Goal: Feedback & Contribution: Contribute content

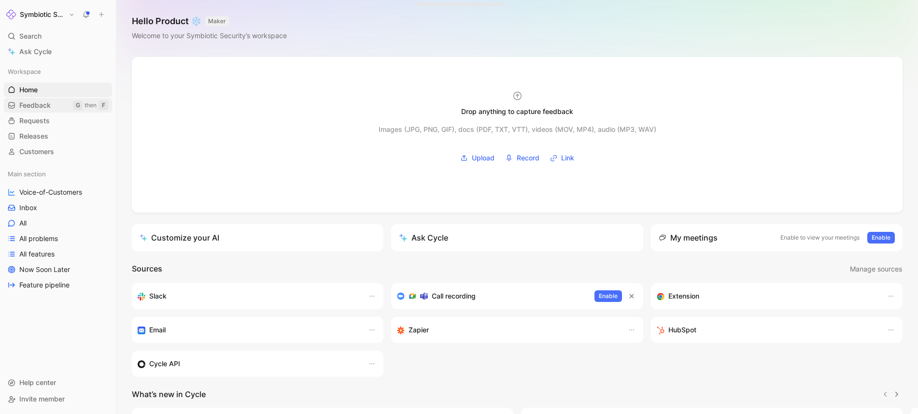
click at [53, 102] on link "Feedback G then F" at bounding box center [58, 105] width 108 height 14
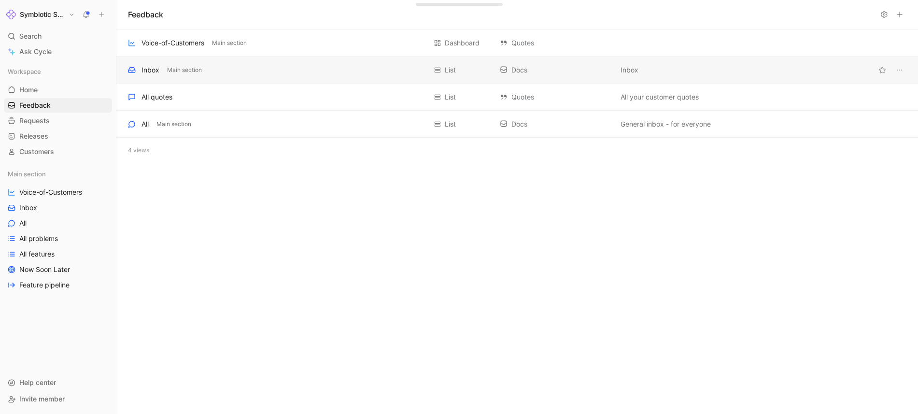
click at [143, 66] on div "Inbox" at bounding box center [151, 70] width 18 height 12
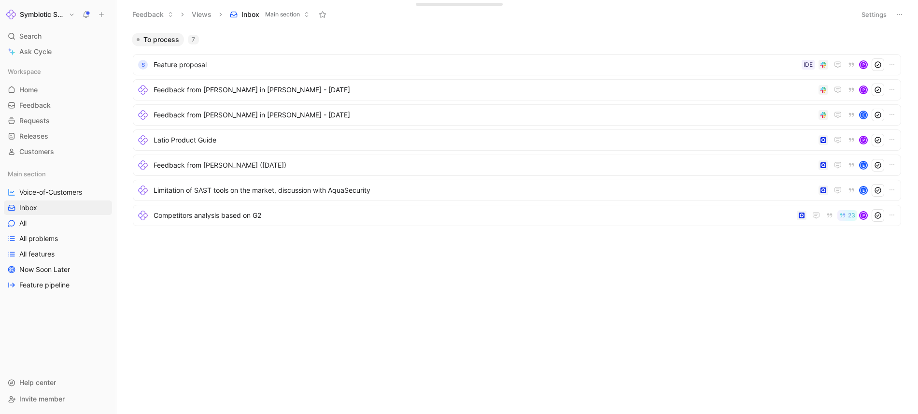
click at [103, 9] on button at bounding box center [102, 15] width 14 height 14
click at [143, 20] on button "New feedback c" at bounding box center [165, 18] width 103 height 16
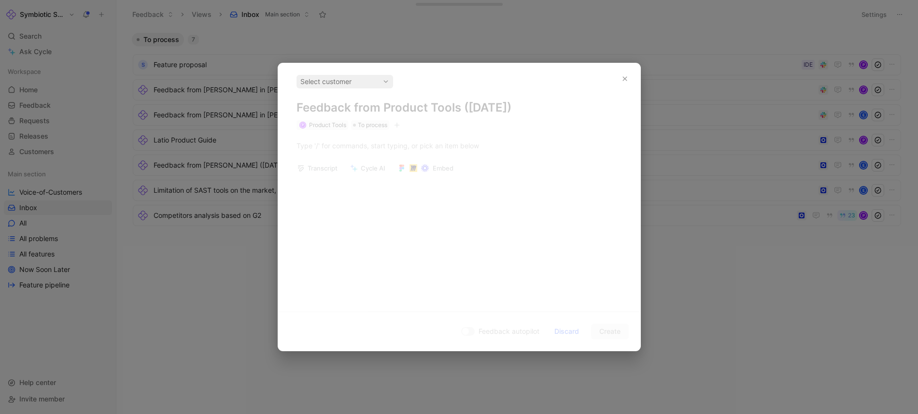
click at [394, 142] on div "Select customer Feedback from Product Tools ([DATE]) P Product Tools To process…" at bounding box center [459, 183] width 362 height 241
click at [349, 84] on div "Select customer" at bounding box center [344, 82] width 89 height 12
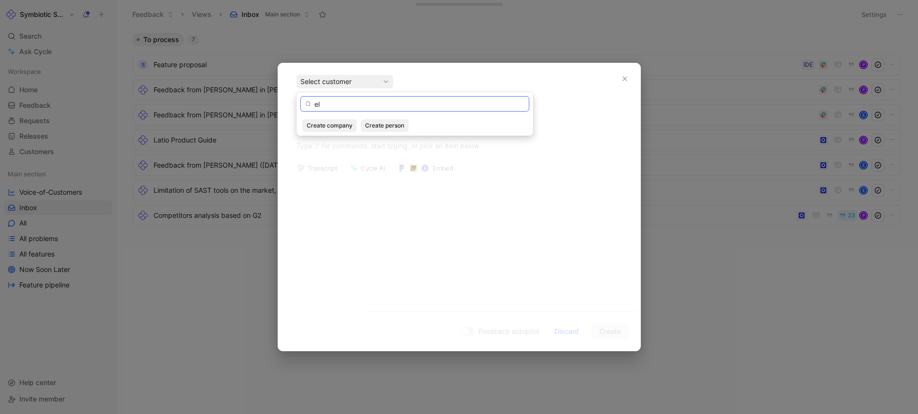
type input "e"
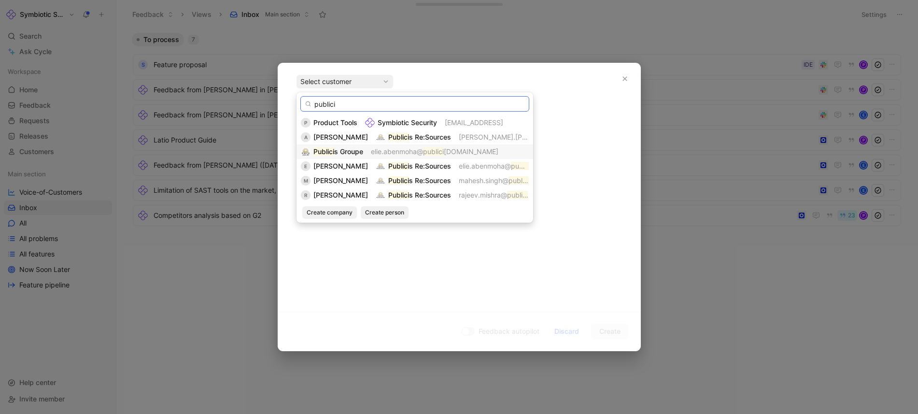
type input "publici"
click at [374, 155] on span "elie.abenmoha@" at bounding box center [397, 151] width 52 height 8
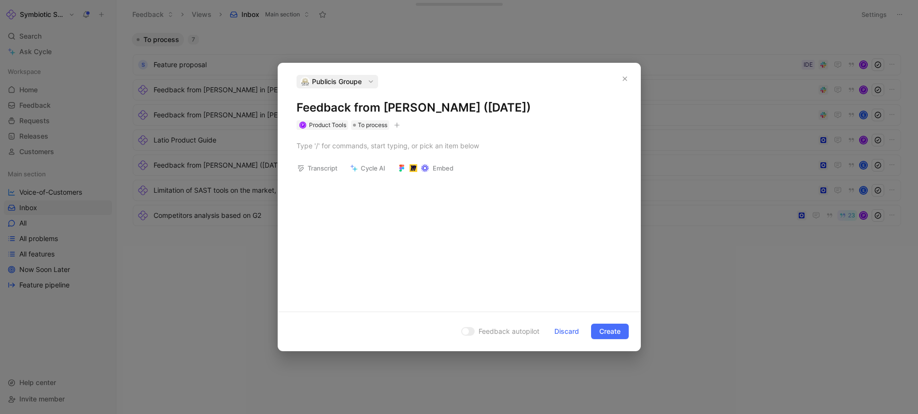
click at [425, 170] on use at bounding box center [425, 168] width 8 height 8
click at [501, 247] on span "Cancel" at bounding box center [512, 246] width 22 height 12
click at [382, 145] on div at bounding box center [460, 146] width 326 height 10
click at [356, 151] on div "Transciption : [URL][DOMAIN_NAME]" at bounding box center [460, 146] width 326 height 10
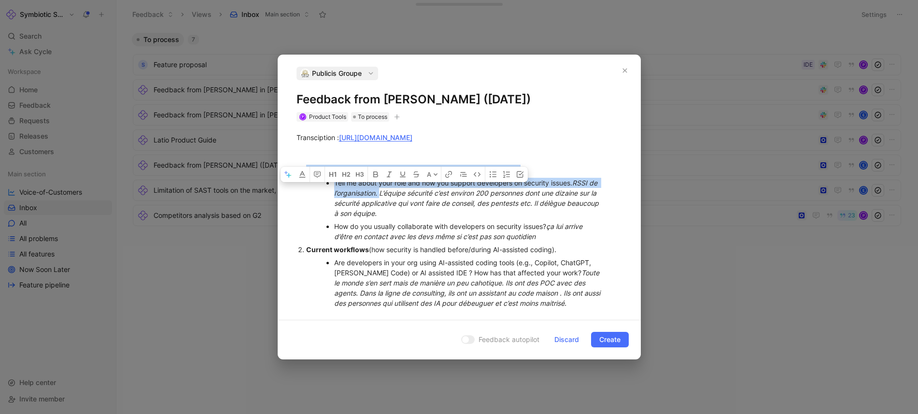
drag, startPoint x: 380, startPoint y: 214, endPoint x: 289, endPoint y: 192, distance: 94.0
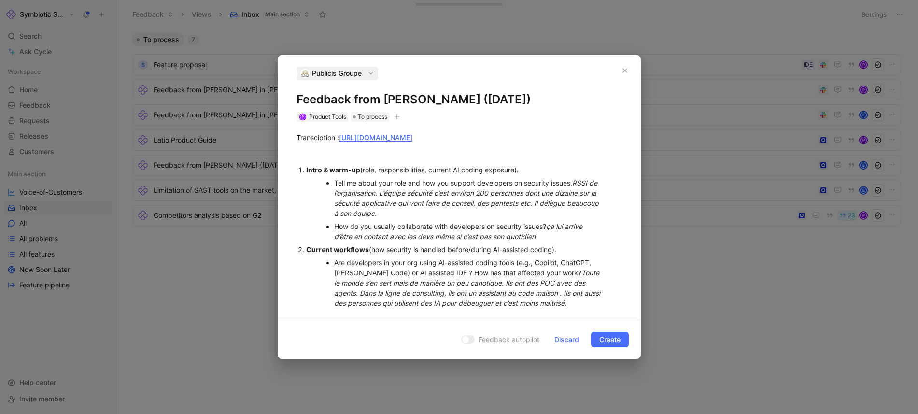
click at [360, 175] on div "Intro & warm-up (role, responsibilities, current AI coding exposure)." at bounding box center [464, 170] width 316 height 10
drag, startPoint x: 381, startPoint y: 212, endPoint x: 330, endPoint y: 205, distance: 50.8
click at [330, 205] on ul "Tell me about your role and how you support developers on security issues. RSSI…" at bounding box center [464, 209] width 316 height 67
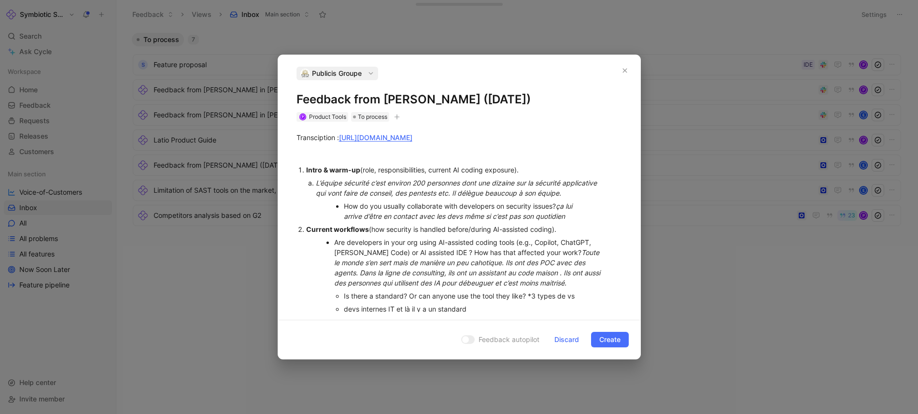
click at [344, 221] on div "How do you usually collaborate with developers on security issues? ça lui arriv…" at bounding box center [465, 211] width 242 height 20
drag, startPoint x: 560, startPoint y: 226, endPoint x: 337, endPoint y: 228, distance: 223.2
click at [344, 223] on li "How do you usually collaborate with developers on security issues? ça lui arriv…" at bounding box center [465, 210] width 242 height 23
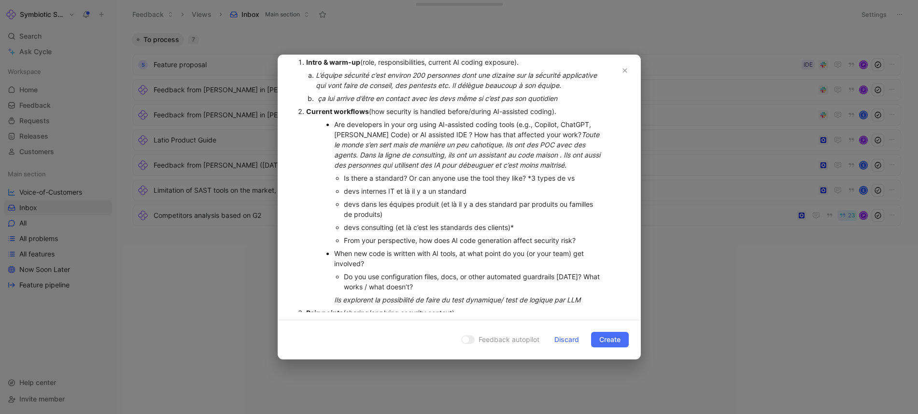
scroll to position [109, 0]
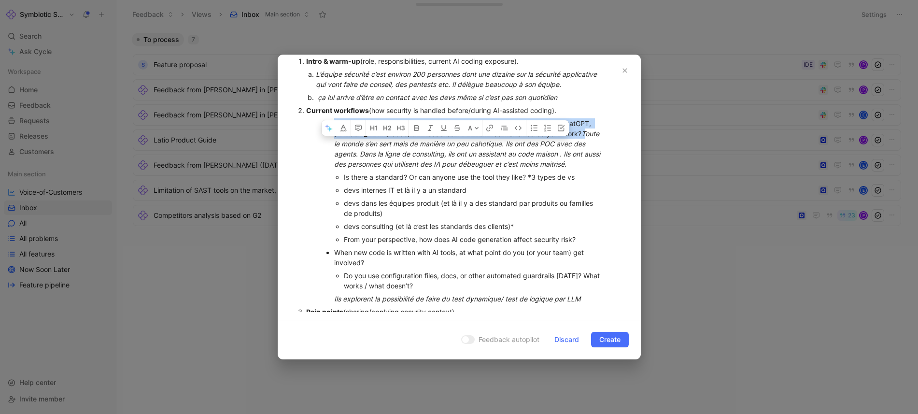
drag, startPoint x: 555, startPoint y: 152, endPoint x: 315, endPoint y: 144, distance: 239.7
click at [315, 144] on ul "Are developers in your org using AI-assisted coding tools (e.g., Copilot, ChatG…" at bounding box center [464, 211] width 316 height 188
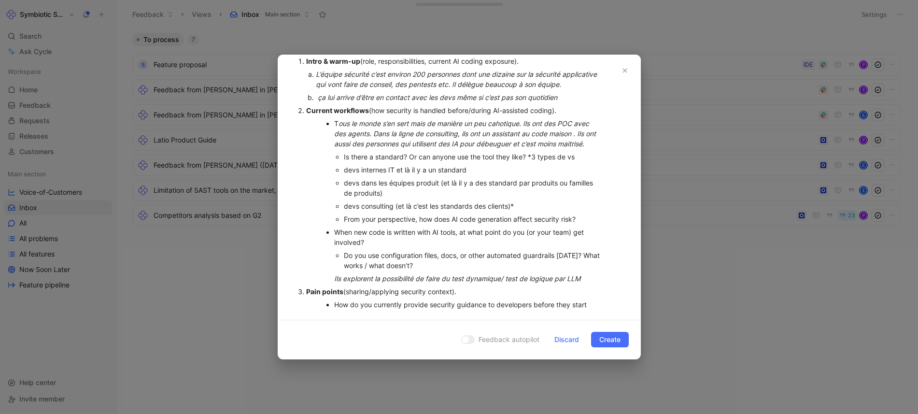
click at [404, 143] on em "ous le monde s’en sert mais de manière un peu cahotique. Ils ont des POC avec d…" at bounding box center [466, 133] width 264 height 28
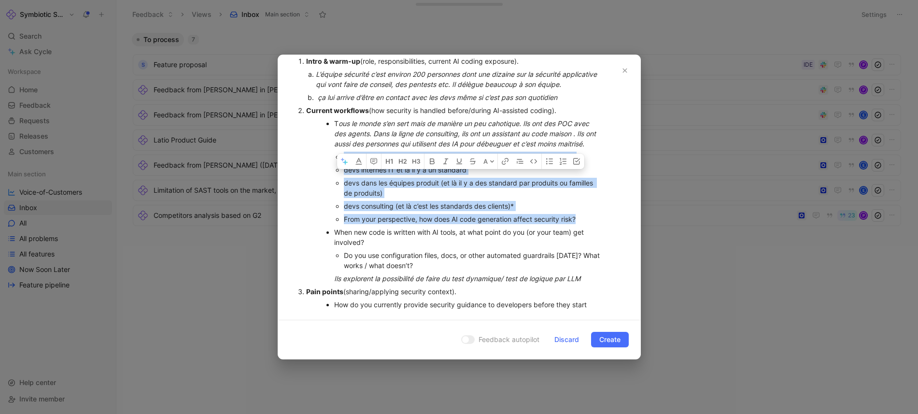
drag, startPoint x: 344, startPoint y: 177, endPoint x: 581, endPoint y: 239, distance: 244.7
click at [581, 226] on ul "Is there a standard? Or can anyone use the tool they like? *3 types de vs devs …" at bounding box center [469, 187] width 270 height 75
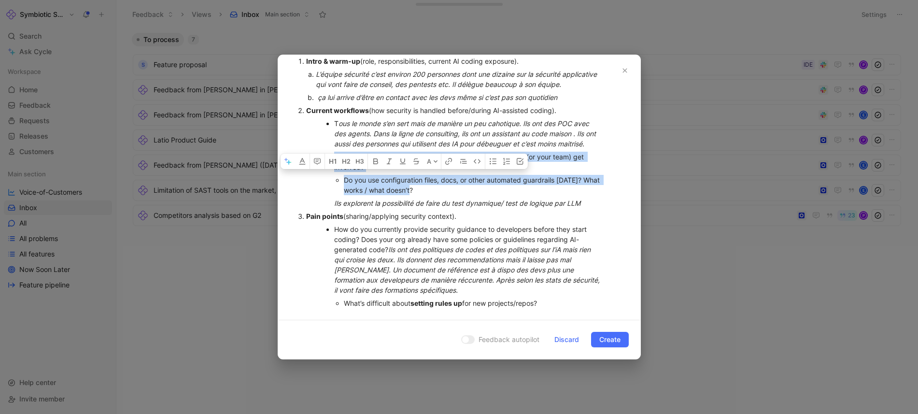
drag, startPoint x: 426, startPoint y: 212, endPoint x: 333, endPoint y: 177, distance: 99.2
click at [333, 177] on ul "T ous le monde s’en sert mais de manière un peu cahotique. Ils ont des POC avec…" at bounding box center [464, 163] width 316 height 93
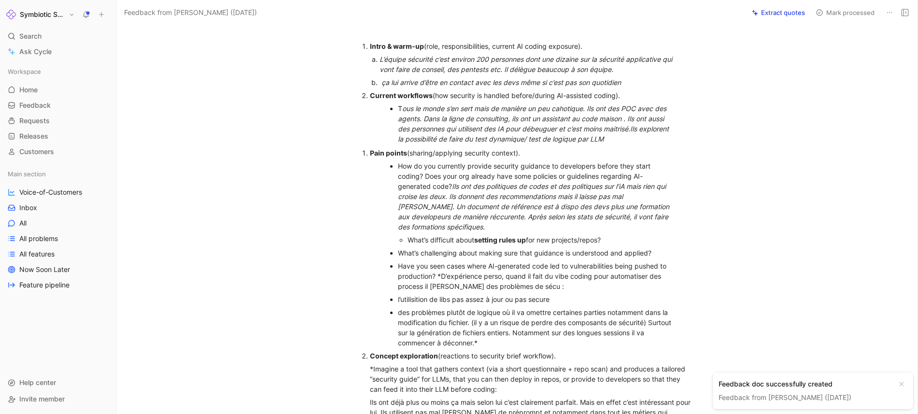
scroll to position [100, 0]
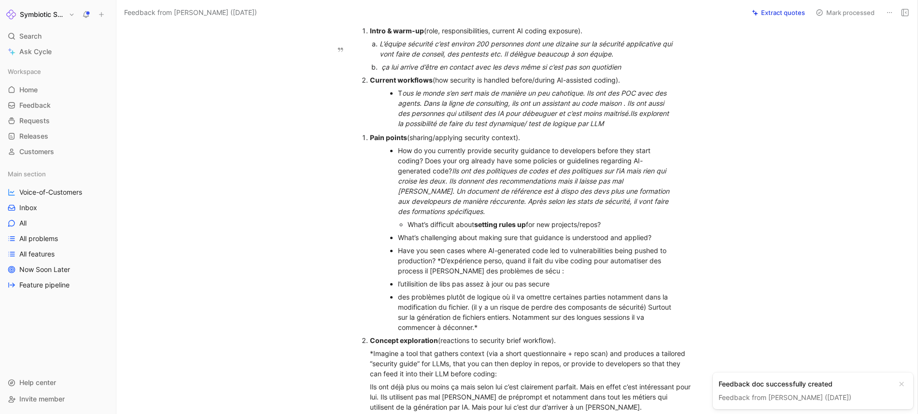
click at [430, 122] on em "ous le monde s’en sert mais de manière un peu cahotique. Ils ont des POC avec d…" at bounding box center [534, 108] width 273 height 39
click at [631, 128] on em "ous le monde s’en sert mais de manière un peu cahotique. Ils ont des POC avec d…" at bounding box center [534, 108] width 273 height 39
click at [636, 128] on em "ous le monde s’en sert mais de manière un peu cahotique. Ils ont des POC avec d…" at bounding box center [534, 108] width 273 height 39
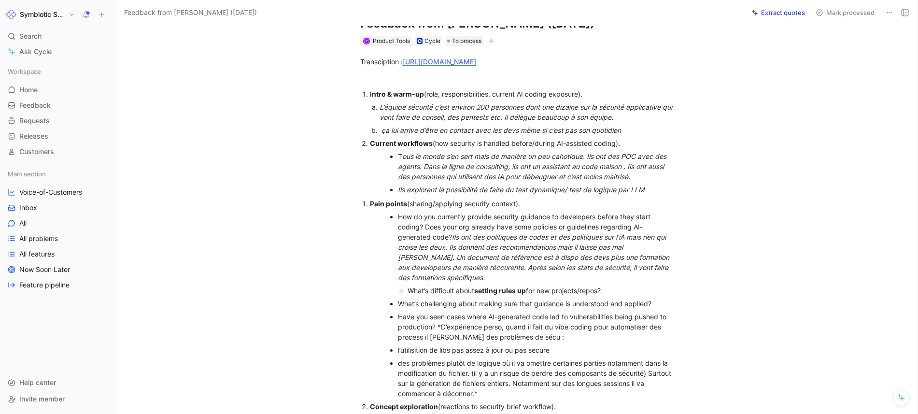
scroll to position [36, 0]
click at [370, 208] on strong "Pain points" at bounding box center [388, 204] width 37 height 8
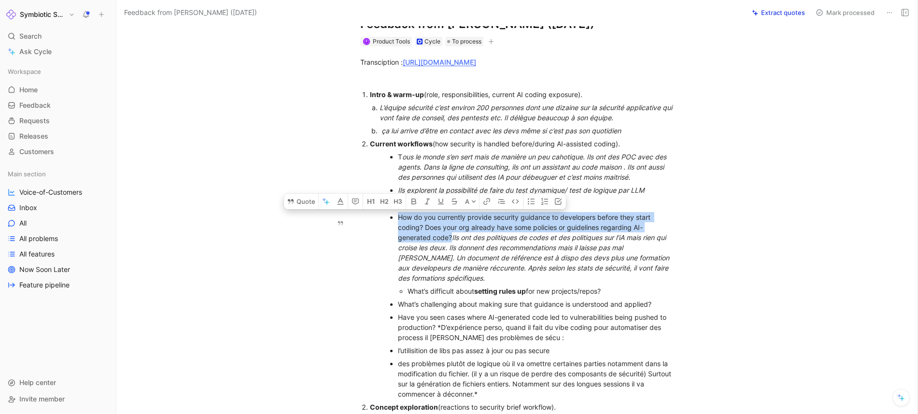
drag, startPoint x: 453, startPoint y: 256, endPoint x: 397, endPoint y: 235, distance: 59.6
click at [398, 235] on div "How do you currently provide security guidance to developers before they start …" at bounding box center [537, 247] width 278 height 71
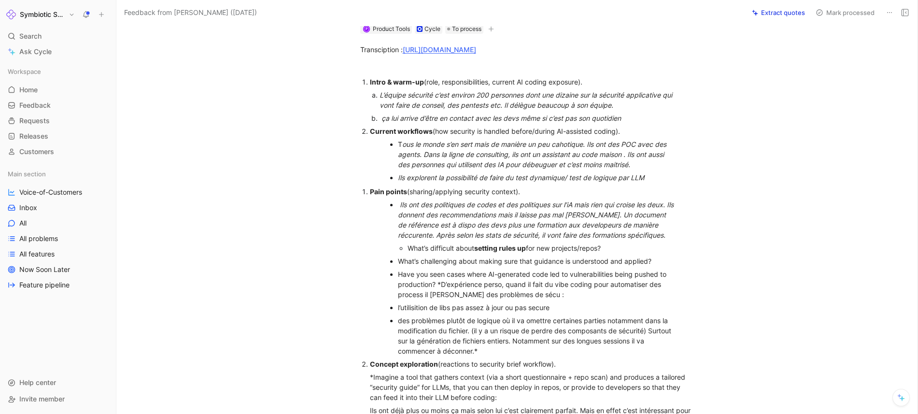
scroll to position [49, 0]
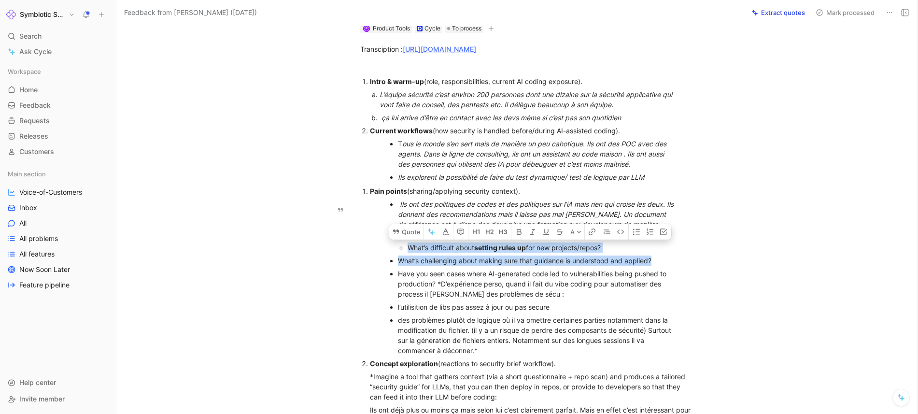
drag, startPoint x: 662, startPoint y: 277, endPoint x: 402, endPoint y: 269, distance: 260.0
click at [402, 269] on ul "Ils ont des politiques de codes et des politiques sur l’iA mais rien qui croise…" at bounding box center [532, 277] width 325 height 159
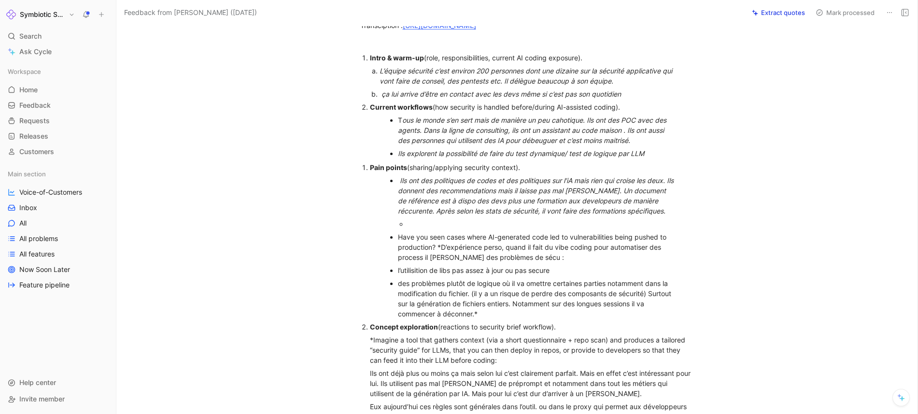
scroll to position [73, 0]
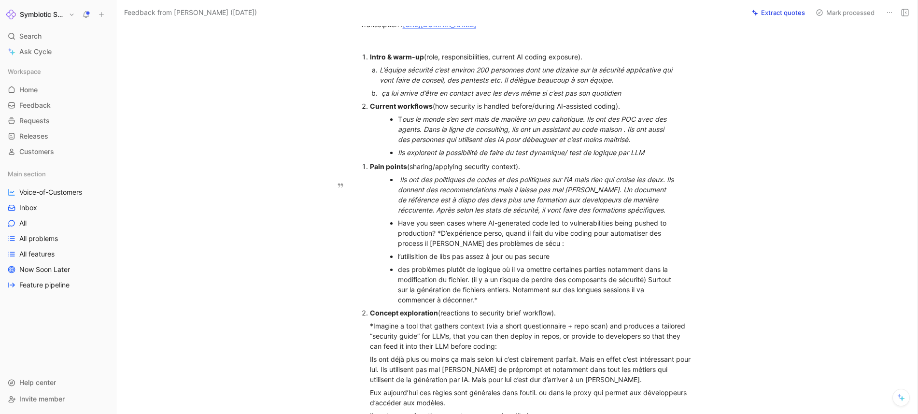
click at [440, 248] on div "Have you seen cases where AI-generated code led to vulnerabilities being pushed…" at bounding box center [537, 233] width 278 height 30
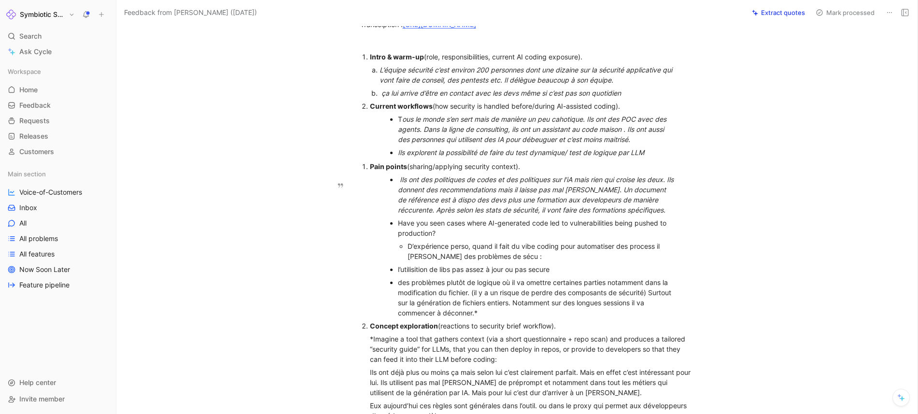
click at [398, 274] on div "l’utilisition de libs pas assez à jour ou pas secure" at bounding box center [537, 269] width 278 height 10
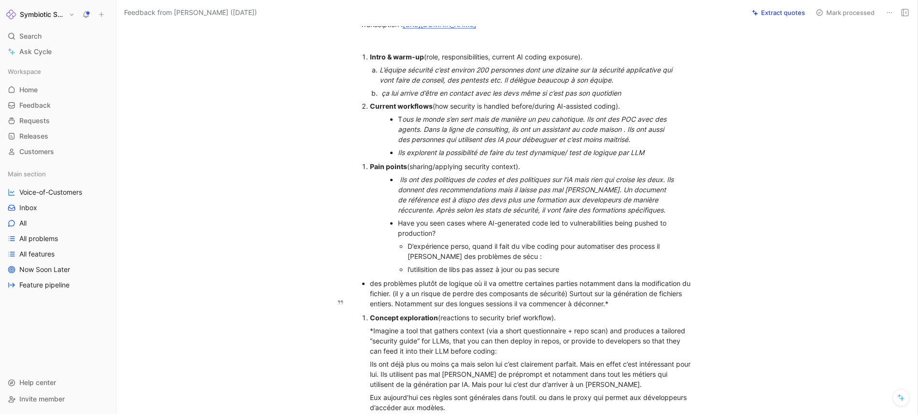
click at [370, 304] on div "des problèmes plutôt de logique où il va omettre certaines parties notamment da…" at bounding box center [532, 293] width 325 height 30
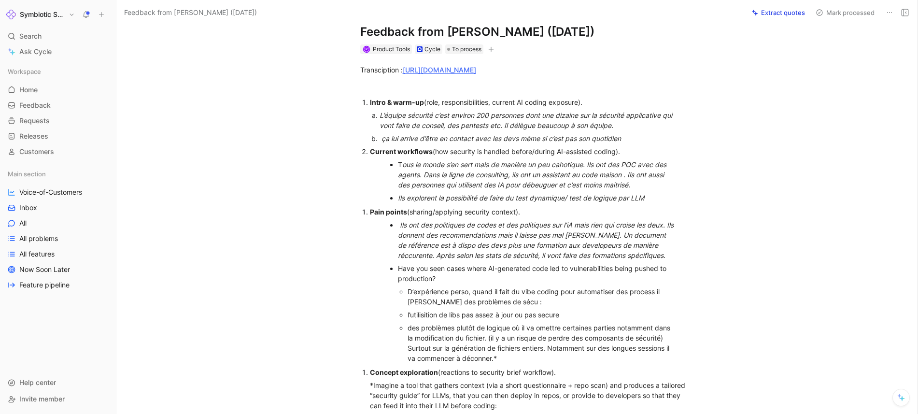
scroll to position [0, 0]
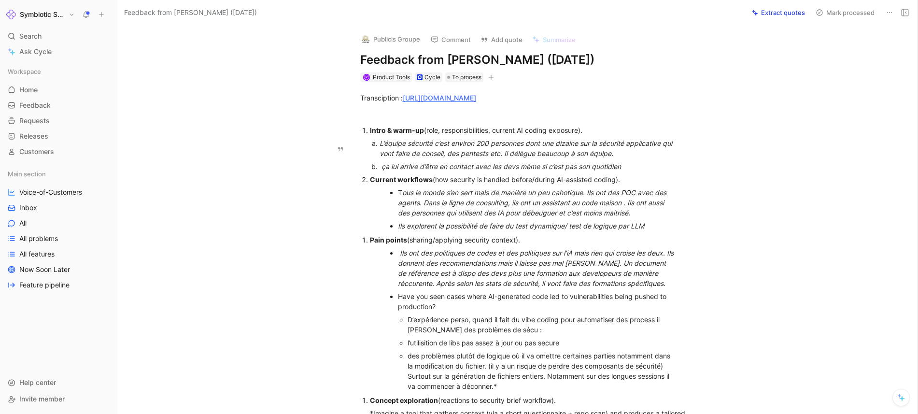
click at [370, 149] on li "Intro & warm-up (role, responsibilities, current AI coding exposure). L’équipe …" at bounding box center [532, 148] width 325 height 49
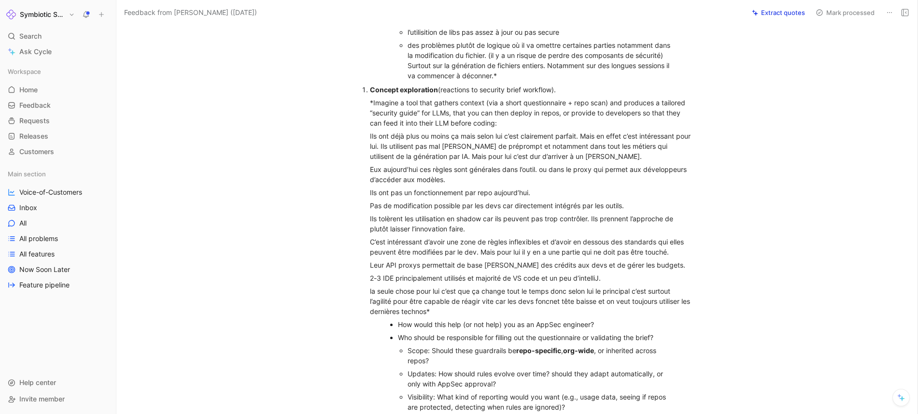
scroll to position [312, 0]
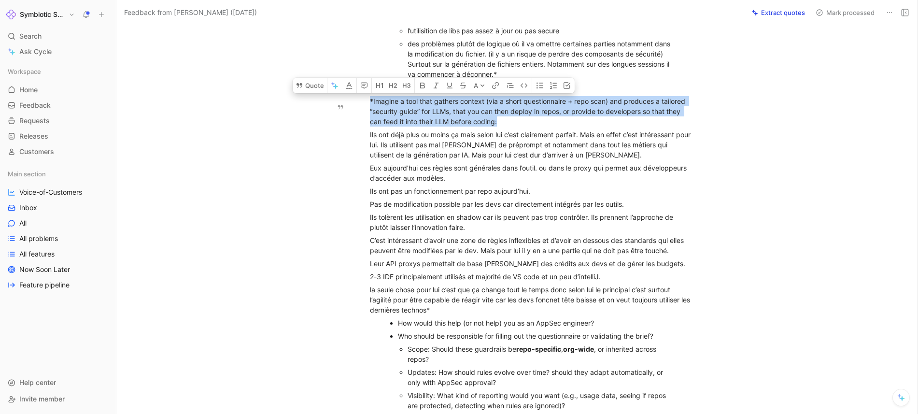
drag, startPoint x: 507, startPoint y: 142, endPoint x: 366, endPoint y: 125, distance: 142.2
click at [366, 125] on ol "Concept exploration (reactions to security brief workflow). *Imagine a tool tha…" at bounding box center [527, 253] width 371 height 343
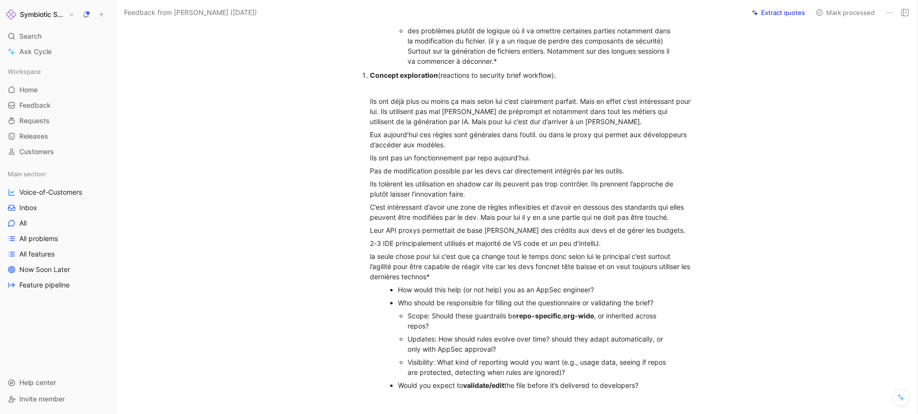
scroll to position [329, 0]
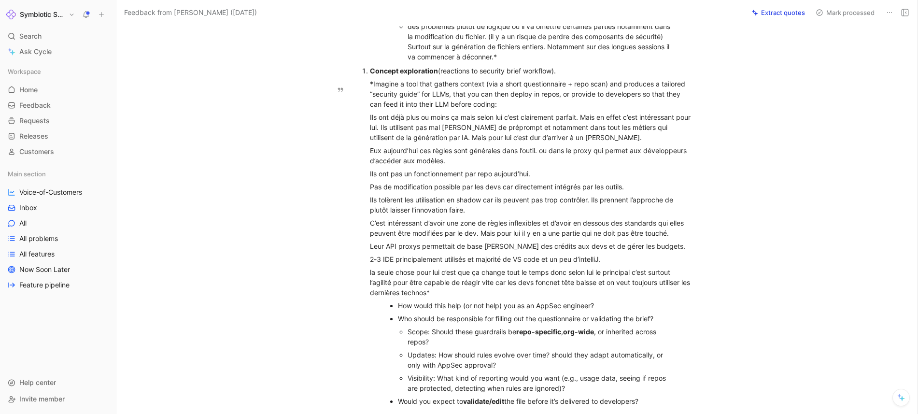
click at [398, 109] on div "*Imagine a tool that gathers context (via a short questionnaire + repo scan) an…" at bounding box center [532, 94] width 325 height 30
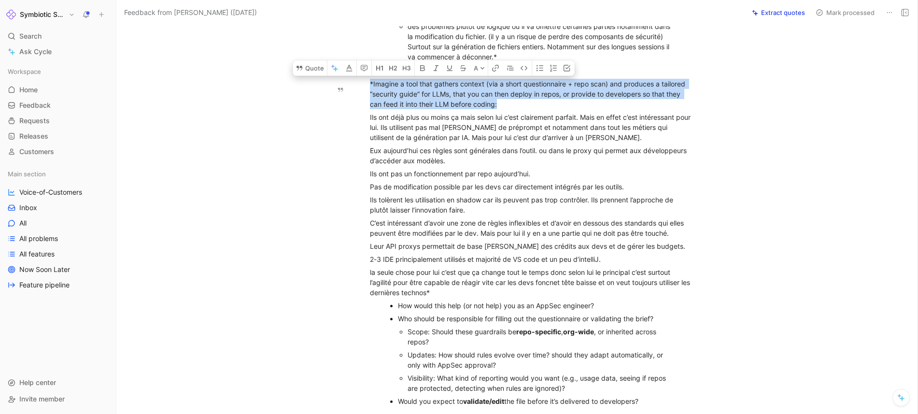
drag, startPoint x: 512, startPoint y: 129, endPoint x: 370, endPoint y: 104, distance: 143.8
click at [370, 104] on p "*Imagine a tool that gathers context (via a short questionnaire + repo scan) an…" at bounding box center [532, 93] width 325 height 33
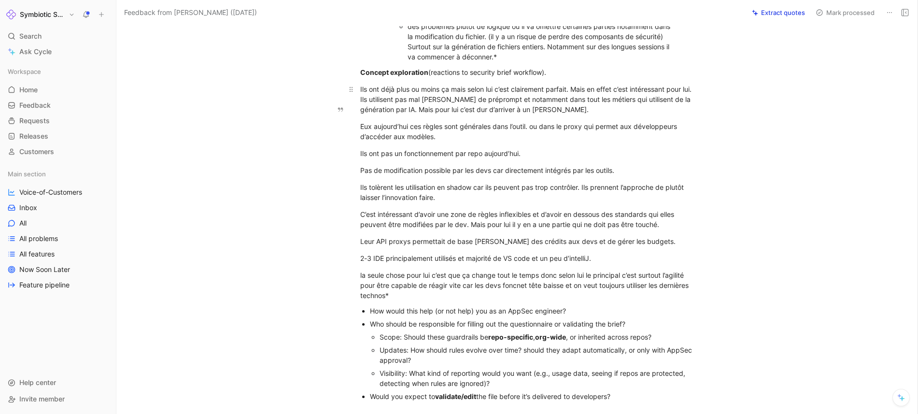
click at [372, 106] on div "Ils ont déjà plus ou moins ça mais selon lui c’est clairement parfait. Mais en …" at bounding box center [527, 99] width 334 height 30
click at [365, 110] on div "Ils ont déjà plus ou moins ça mais selon lui c’est clairement parfait. Mais en …" at bounding box center [527, 99] width 334 height 30
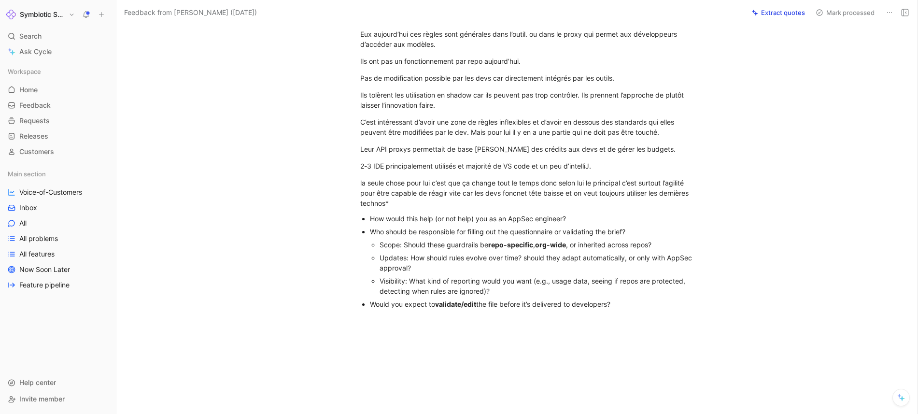
scroll to position [426, 0]
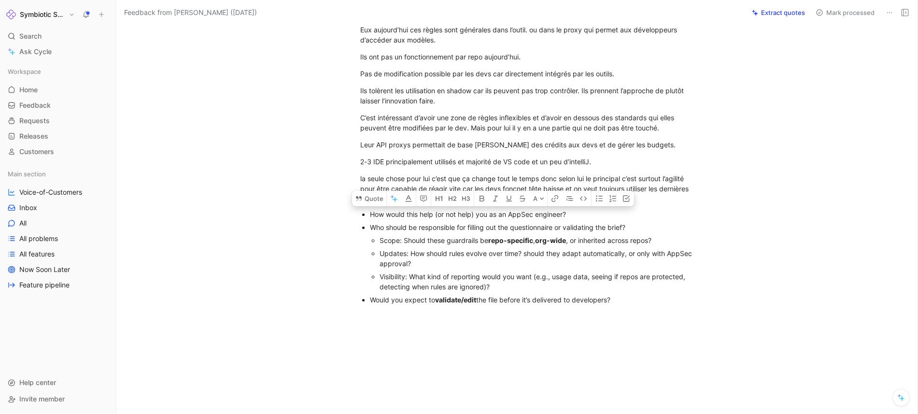
drag, startPoint x: 370, startPoint y: 236, endPoint x: 640, endPoint y: 341, distance: 289.2
click at [640, 341] on div "Quote A Transciption : [URL][DOMAIN_NAME] Intro & warm-up (role, responsibiliti…" at bounding box center [527, 47] width 781 height 782
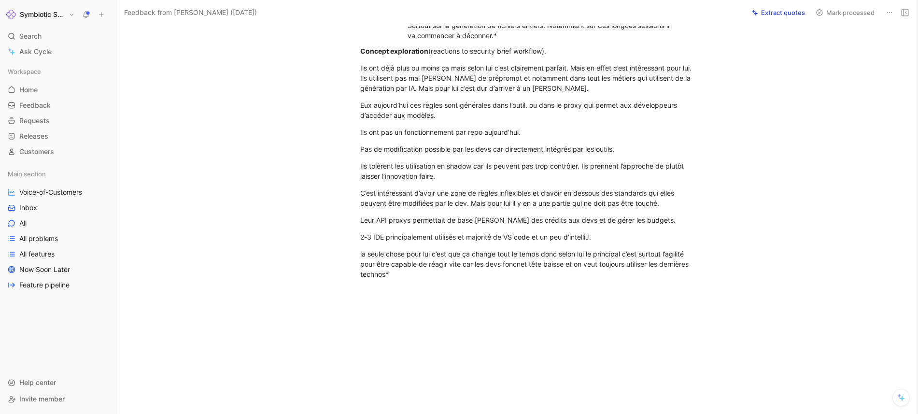
scroll to position [0, 0]
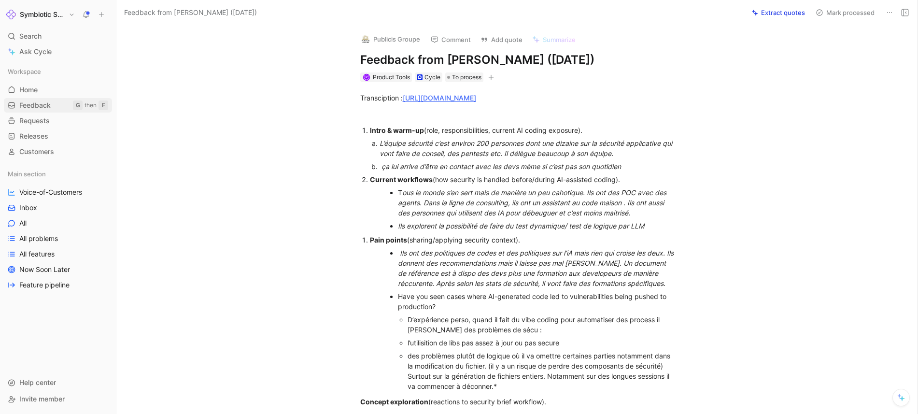
click at [55, 108] on link "Feedback G then F" at bounding box center [58, 105] width 108 height 14
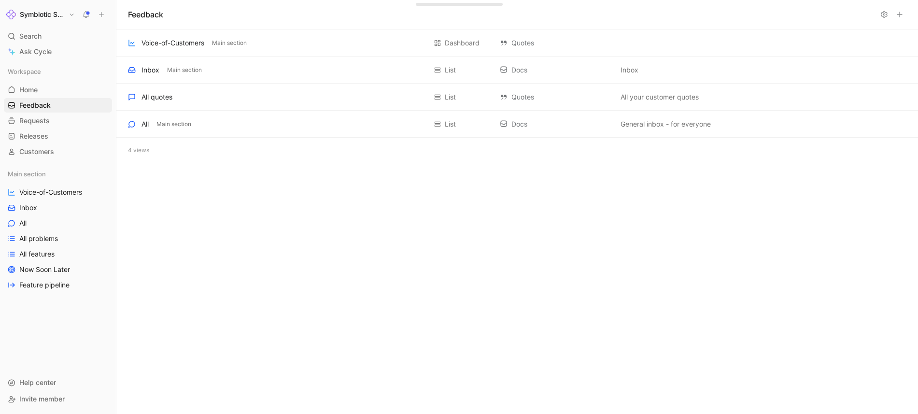
click at [102, 17] on icon at bounding box center [101, 14] width 7 height 7
click at [150, 18] on button "New feedback c" at bounding box center [165, 18] width 103 height 16
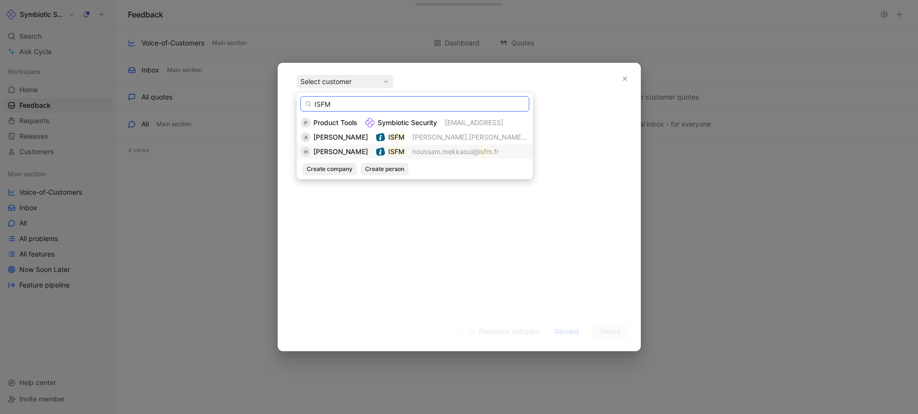
type input "ISFM"
click at [476, 152] on span "houssam.mekkaoui@" at bounding box center [446, 151] width 67 height 8
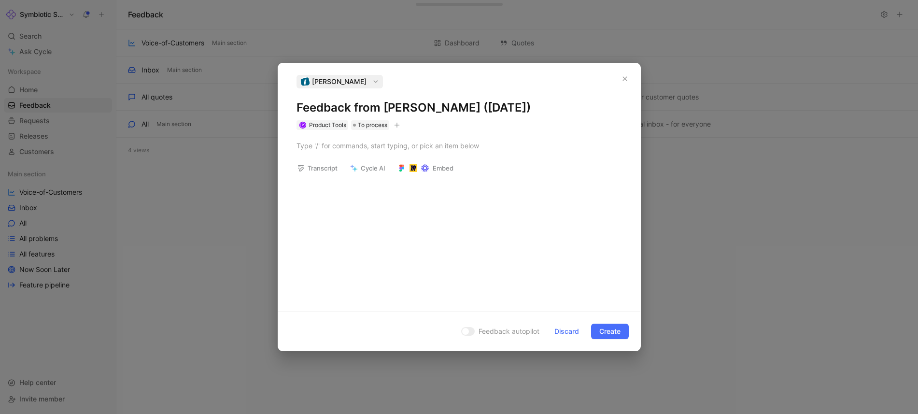
click at [312, 169] on button "Transcript" at bounding box center [317, 168] width 49 height 14
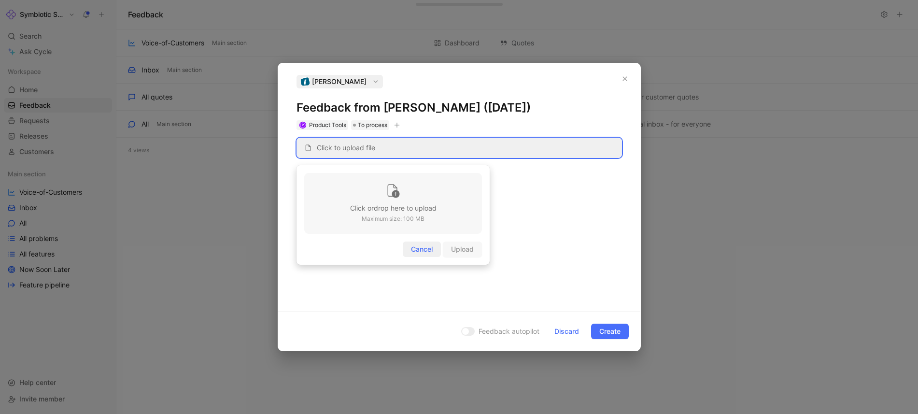
click at [419, 251] on span "Cancel" at bounding box center [422, 249] width 22 height 12
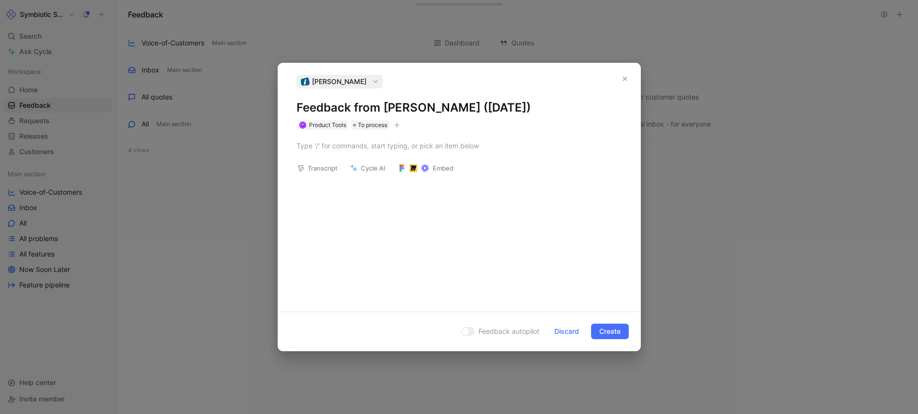
scroll to position [477, 0]
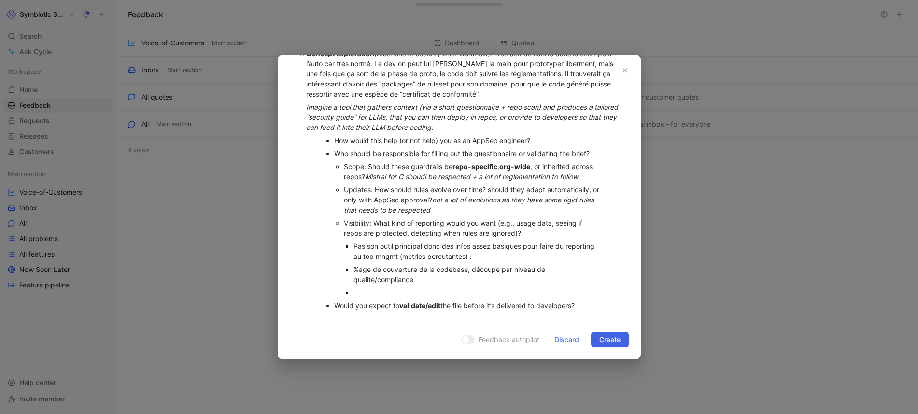
click at [612, 339] on span "Create" at bounding box center [609, 340] width 21 height 12
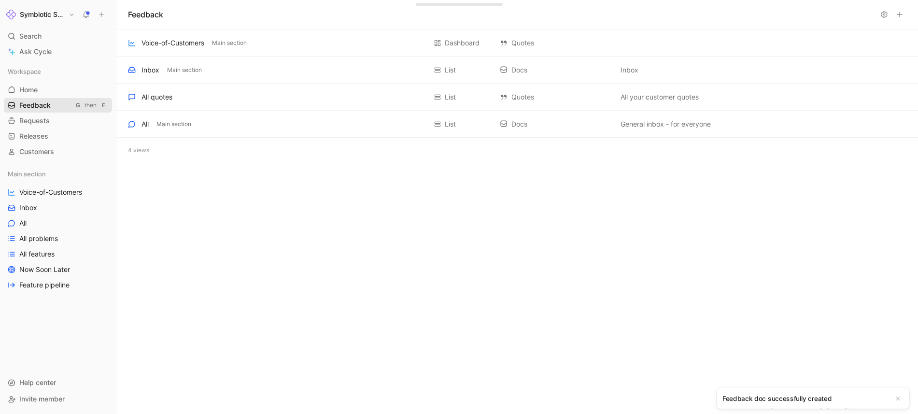
click at [37, 104] on span "Feedback" at bounding box center [34, 105] width 31 height 10
click at [37, 88] on span "Home" at bounding box center [28, 90] width 18 height 10
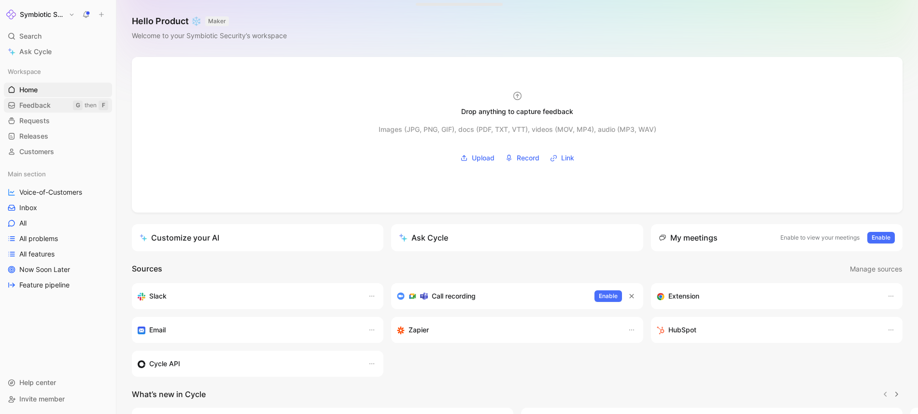
click at [36, 105] on span "Feedback" at bounding box center [34, 105] width 31 height 10
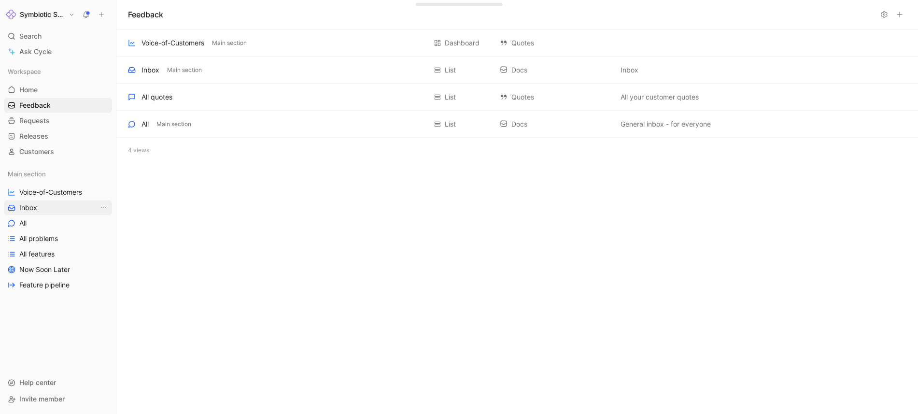
click at [35, 209] on span "Inbox" at bounding box center [28, 208] width 18 height 10
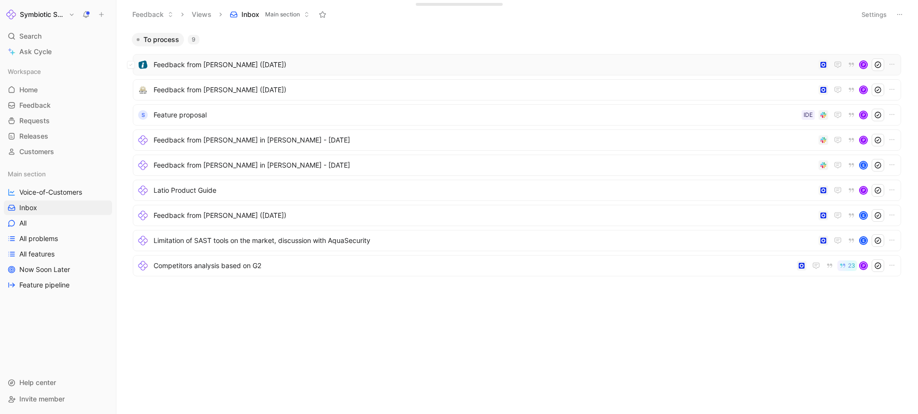
click at [188, 64] on span "Feedback from [PERSON_NAME] ([DATE])" at bounding box center [484, 65] width 661 height 12
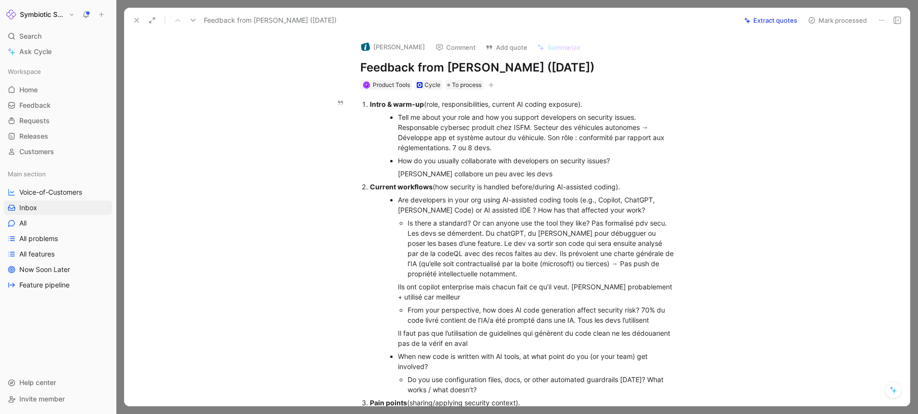
click at [641, 120] on div "Tell me about your role and how you support developers on security issues. Resp…" at bounding box center [537, 132] width 278 height 41
drag, startPoint x: 640, startPoint y: 119, endPoint x: 399, endPoint y: 116, distance: 240.1
click at [399, 116] on div "Tell me about your role and how you support developers on security issues. Resp…" at bounding box center [537, 132] width 278 height 41
click at [398, 126] on div "Tell me about your role and how you support developers on security issues. Resp…" at bounding box center [537, 132] width 278 height 41
drag, startPoint x: 644, startPoint y: 114, endPoint x: 395, endPoint y: 115, distance: 248.8
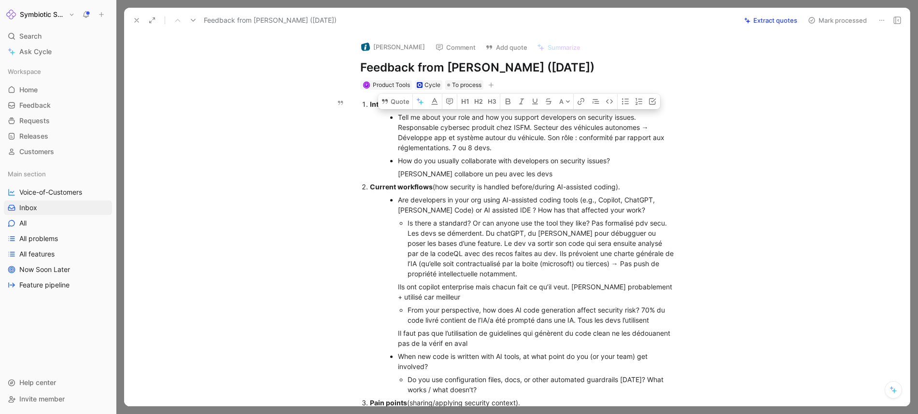
click at [395, 115] on ul "Tell me about your role and how you support developers on security issues. Resp…" at bounding box center [532, 146] width 325 height 70
click at [508, 105] on icon "button" at bounding box center [508, 102] width 8 height 8
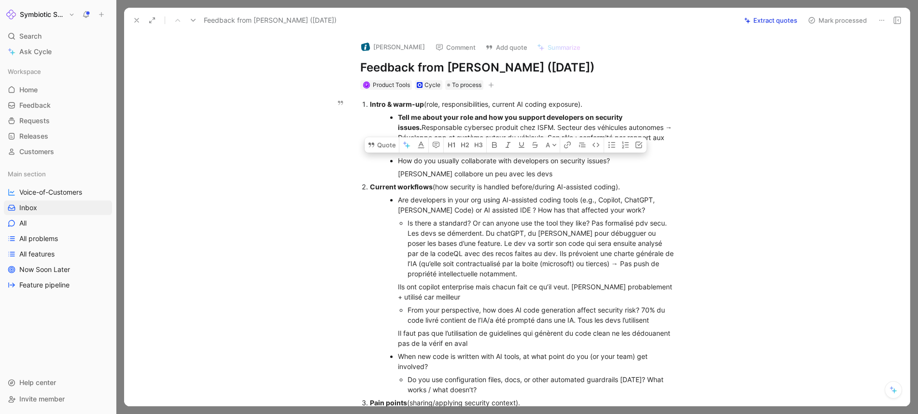
drag, startPoint x: 614, startPoint y: 161, endPoint x: 395, endPoint y: 160, distance: 219.8
click at [395, 160] on ul "Tell me about your role and how you support developers on security issues. Resp…" at bounding box center [532, 146] width 325 height 70
click at [496, 143] on icon "button" at bounding box center [494, 145] width 5 height 6
click at [528, 175] on div "[PERSON_NAME] collabore un peu avec les devs" at bounding box center [537, 174] width 278 height 10
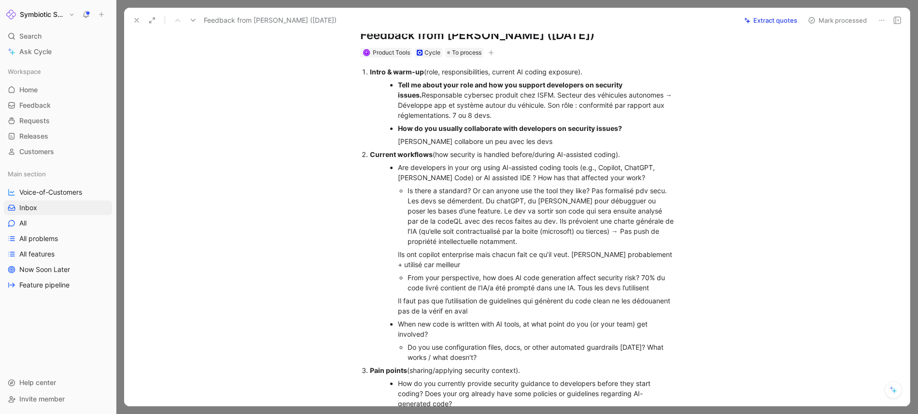
scroll to position [53, 0]
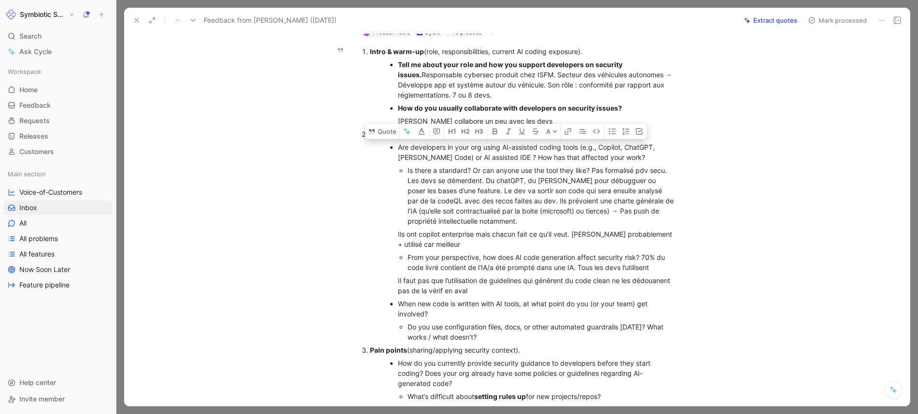
drag, startPoint x: 626, startPoint y: 156, endPoint x: 397, endPoint y: 148, distance: 229.1
click at [397, 148] on ul "Are developers in your org using AI-assisted coding tools (e.g., Copilot, ChatG…" at bounding box center [532, 242] width 325 height 203
click at [490, 134] on button "button" at bounding box center [494, 131] width 14 height 15
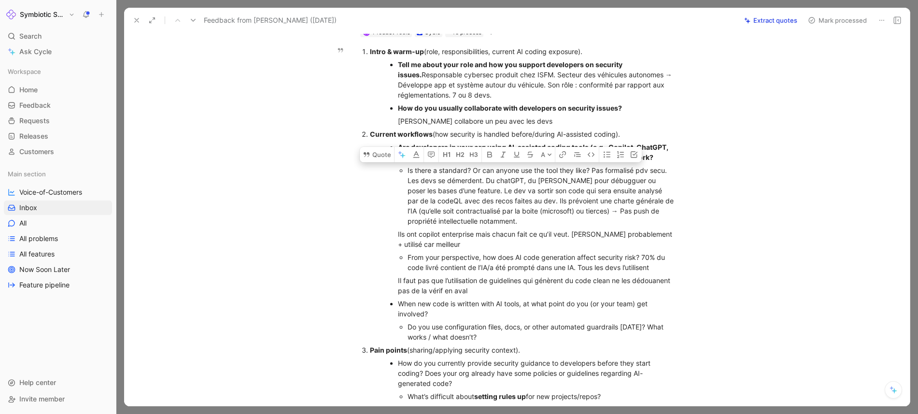
drag, startPoint x: 409, startPoint y: 172, endPoint x: 594, endPoint y: 166, distance: 185.1
click at [594, 166] on div "Is there a standard? Or can anyone use the tool they like? Pas formalisé pdv se…" at bounding box center [542, 195] width 269 height 61
drag, startPoint x: 592, startPoint y: 167, endPoint x: 402, endPoint y: 168, distance: 189.3
click at [402, 168] on ul "Is there a standard? Or can anyone use the tool they like? Pas formalisé pdv se…" at bounding box center [537, 196] width 278 height 64
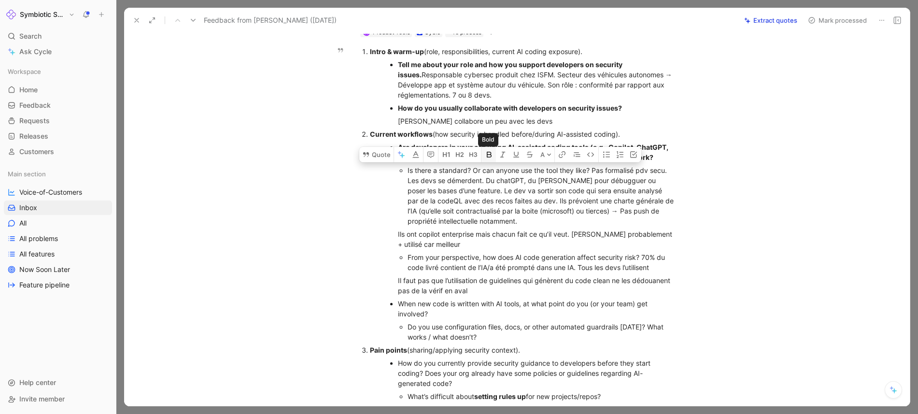
click at [488, 152] on icon "button" at bounding box center [489, 155] width 5 height 6
click at [465, 212] on div "Is there a standard? Or can anyone use the tool they like? Pas formalisé pdv se…" at bounding box center [542, 195] width 269 height 61
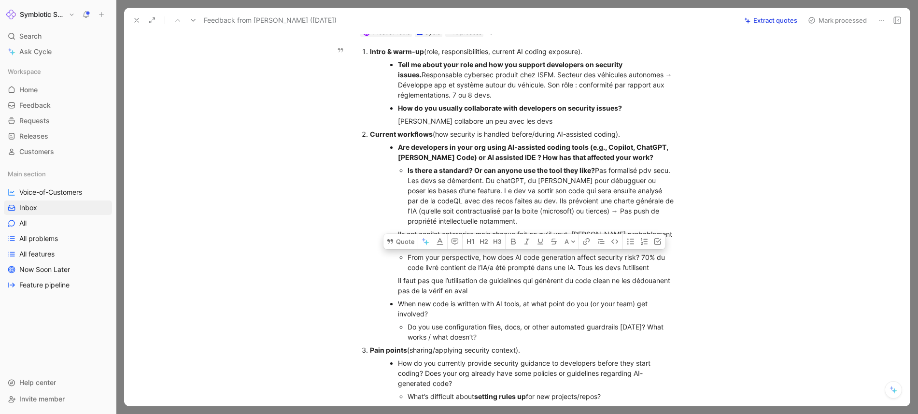
drag, startPoint x: 642, startPoint y: 256, endPoint x: 403, endPoint y: 257, distance: 239.1
click at [403, 257] on ul "From your perspective, how does AI code generation affect security risk? 70% du…" at bounding box center [537, 262] width 278 height 23
click at [512, 242] on icon "button" at bounding box center [514, 242] width 8 height 8
click at [466, 270] on div "From your perspective, how does AI code generation affect security risk? 70% du…" at bounding box center [542, 262] width 269 height 20
click at [397, 278] on ul "Are developers in your org using AI-assisted coding tools (e.g., Copilot, ChatG…" at bounding box center [532, 242] width 325 height 203
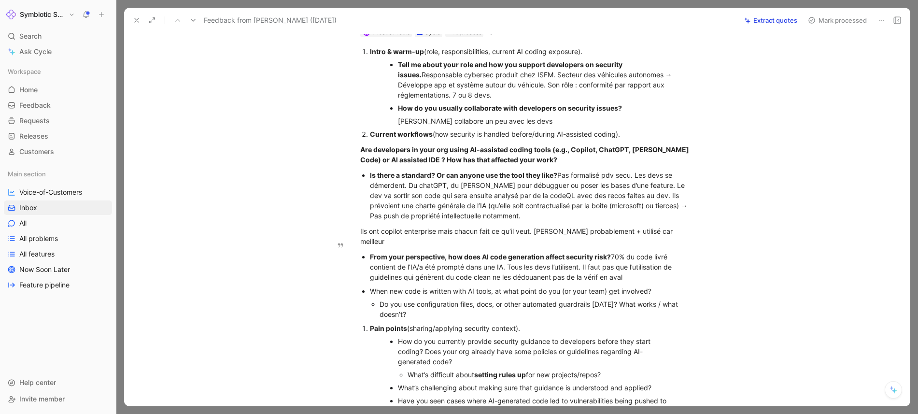
click at [416, 270] on div "From your perspective, how does AI code generation affect security risk? 70% du…" at bounding box center [532, 267] width 325 height 30
drag, startPoint x: 420, startPoint y: 301, endPoint x: 369, endPoint y: 282, distance: 54.9
click at [369, 285] on ul "When new code is written with AI tools, at what point do you (or your team) get…" at bounding box center [527, 303] width 371 height 36
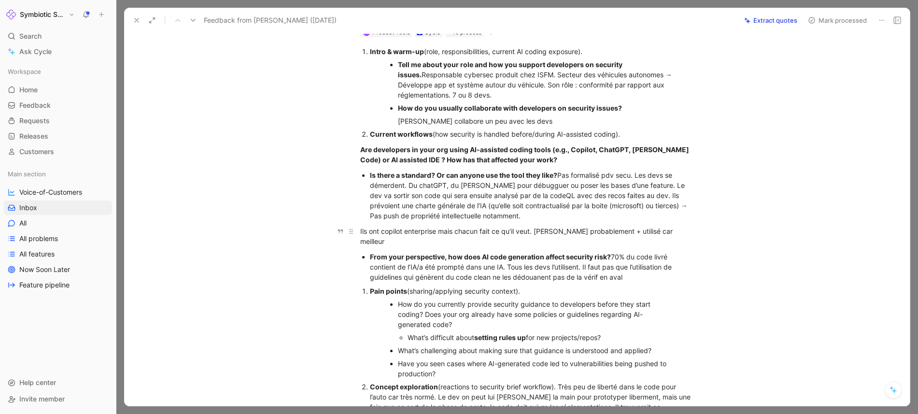
click at [360, 230] on div "Ils ont copilot enterprise mais chacun fait ce qu’il veut. [PERSON_NAME] probab…" at bounding box center [527, 236] width 334 height 20
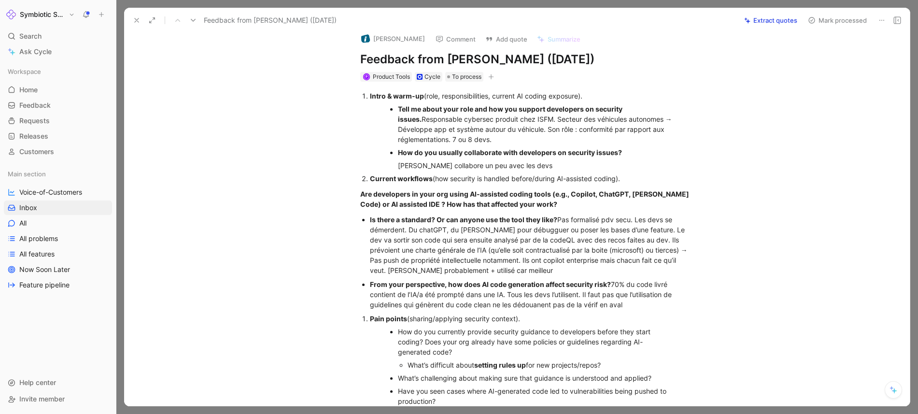
scroll to position [0, 0]
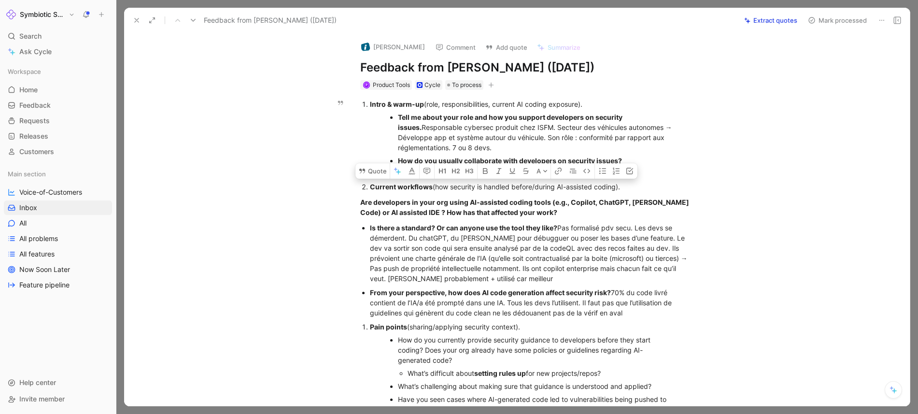
drag, startPoint x: 634, startPoint y: 188, endPoint x: 359, endPoint y: 188, distance: 274.8
click at [359, 188] on ol "Intro & warm-up (role, responsibilities, current AI coding exposure). Tell me a…" at bounding box center [527, 146] width 371 height 96
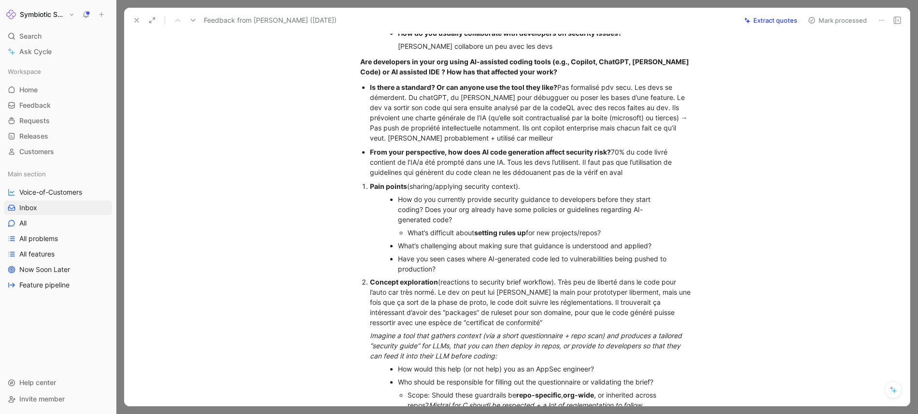
scroll to position [137, 0]
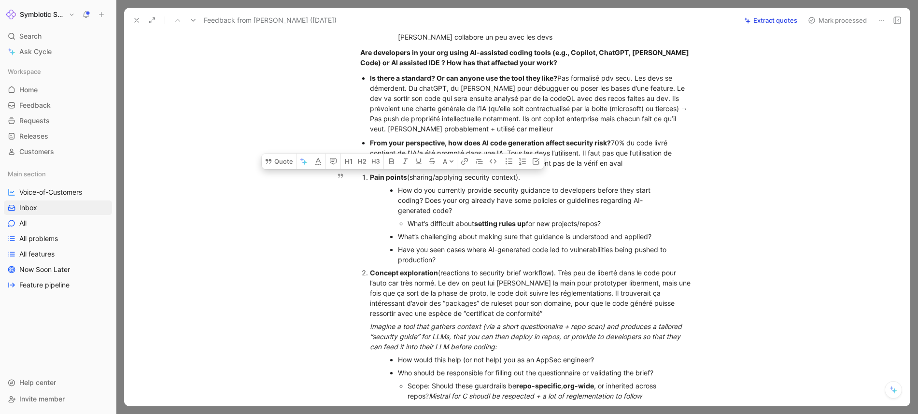
drag, startPoint x: 446, startPoint y: 257, endPoint x: 361, endPoint y: 183, distance: 113.3
click at [361, 183] on ol "Pain points (sharing/applying security context). How do you currently provide s…" at bounding box center [527, 346] width 371 height 351
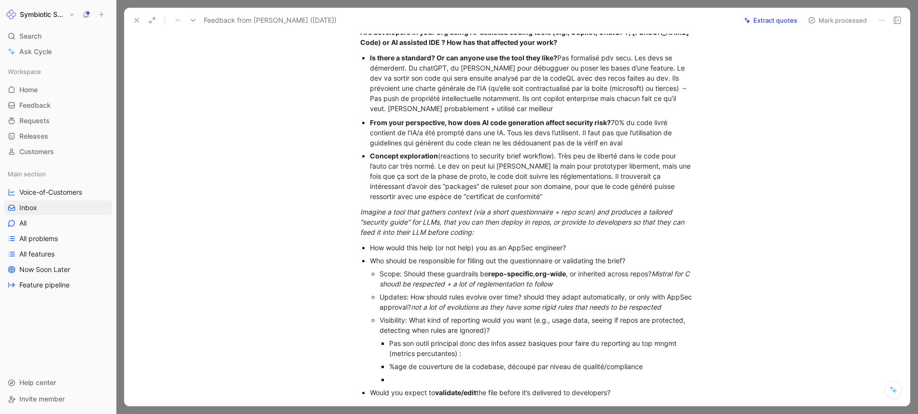
scroll to position [171, 0]
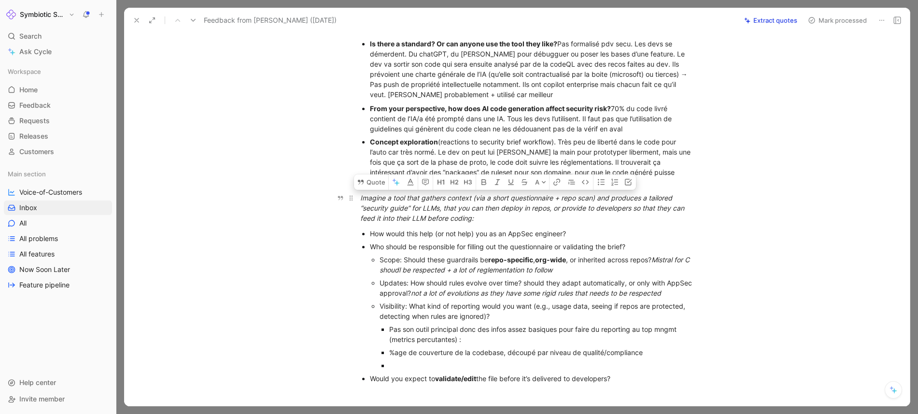
drag, startPoint x: 639, startPoint y: 243, endPoint x: 356, endPoint y: 204, distance: 285.8
click at [356, 204] on div "Intro & warm-up (role, responsibilities, current AI coding exposure). Tell me a…" at bounding box center [527, 156] width 766 height 474
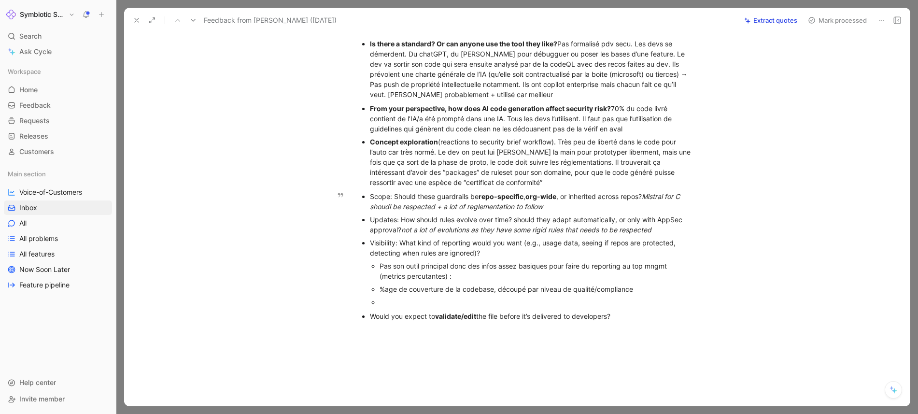
click at [370, 198] on div "Scope: Should these guardrails be repo-specific , org-wide , or inherited acros…" at bounding box center [532, 201] width 325 height 20
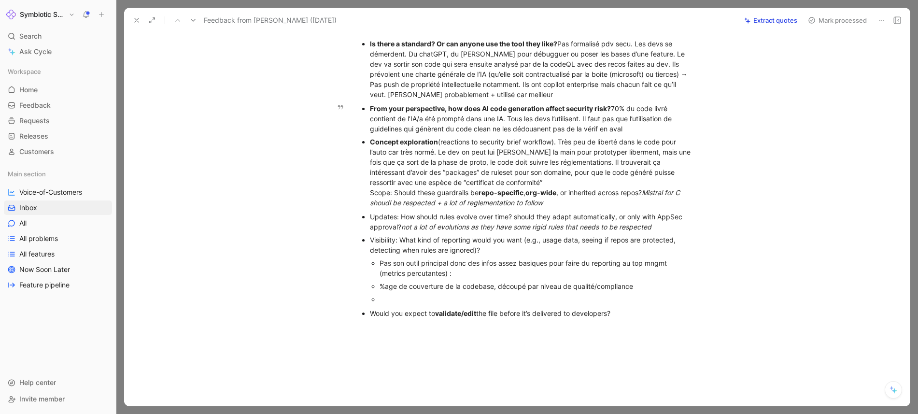
click at [370, 195] on div "Concept exploration (reactions to security brief workflow). Très peu de liberté…" at bounding box center [532, 172] width 325 height 71
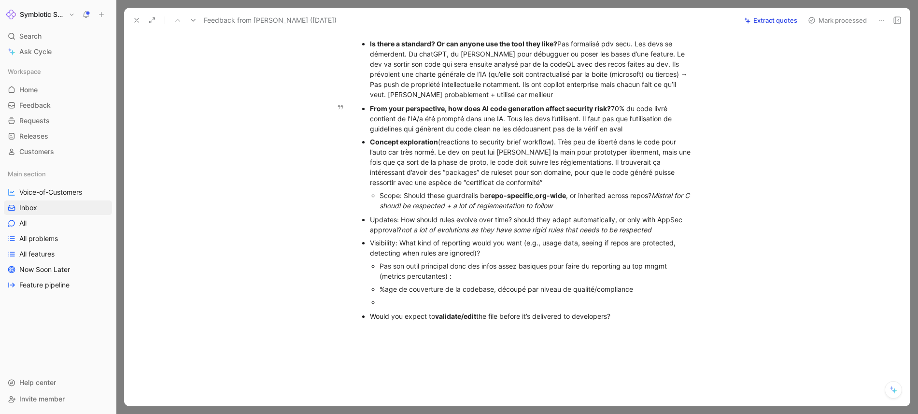
click at [404, 196] on div "Scope: Should these guardrails be repo-specific , org-wide , or inherited acros…" at bounding box center [537, 200] width 315 height 20
drag, startPoint x: 659, startPoint y: 194, endPoint x: 378, endPoint y: 195, distance: 281.1
click at [378, 195] on ul "Scope: Should these guardrails be repo-specific , org-wide , or inherited acros…" at bounding box center [532, 200] width 325 height 23
click at [508, 181] on icon "button" at bounding box center [508, 180] width 8 height 8
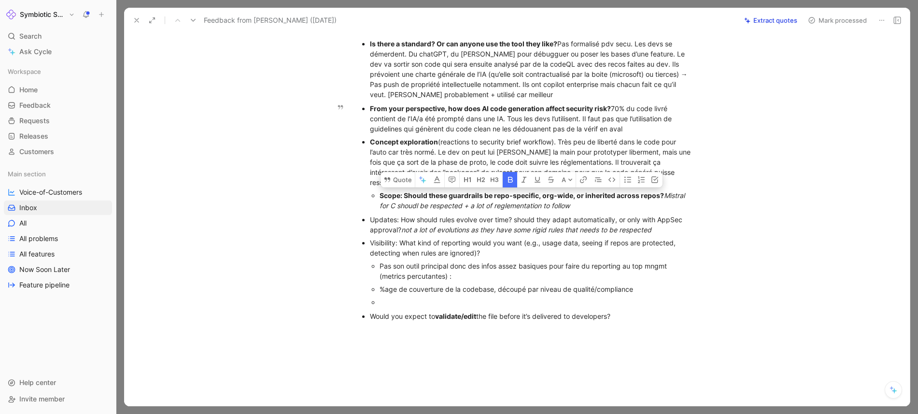
click at [665, 191] on em "Mistral for C shoudl be respected + a lot of reglementation to follow" at bounding box center [533, 200] width 307 height 18
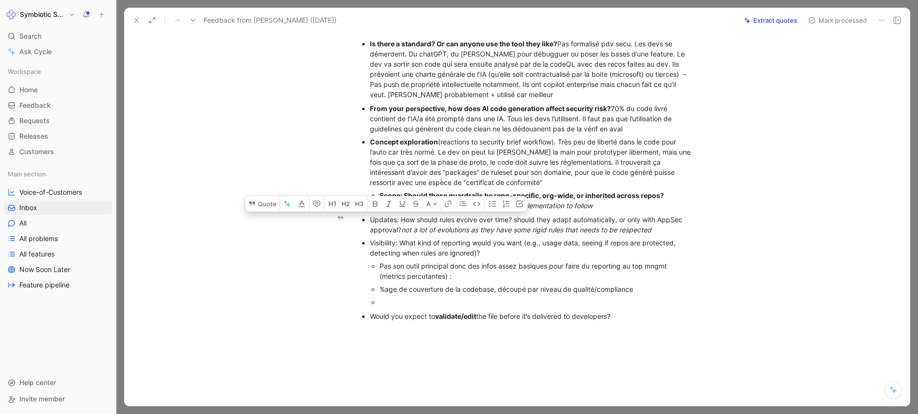
drag, startPoint x: 403, startPoint y: 227, endPoint x: 370, endPoint y: 217, distance: 35.2
click at [370, 217] on div "Updates: How should rules evolve over time? should they adapt automatically, or…" at bounding box center [532, 224] width 325 height 20
click at [373, 204] on icon "button" at bounding box center [375, 204] width 5 height 6
click at [462, 225] on div "Updates: How should rules evolve over time? should they adapt automatically, or…" at bounding box center [532, 224] width 325 height 20
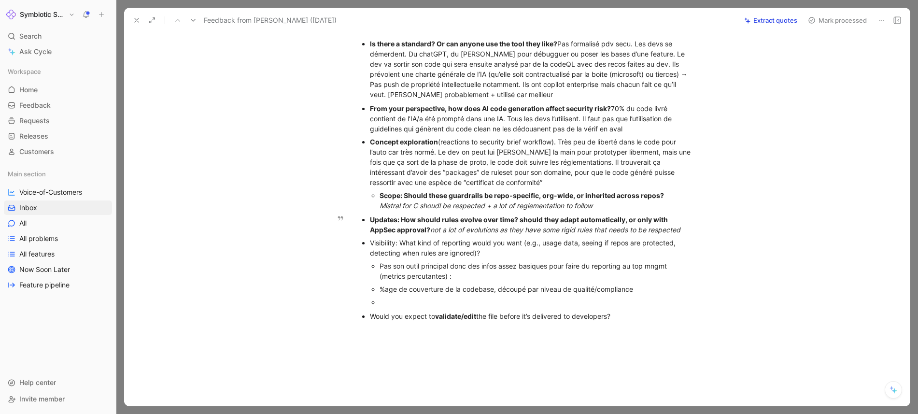
click at [432, 230] on em "not a lot of evolutions as they have some rigid rules that needs to be respected" at bounding box center [555, 230] width 250 height 8
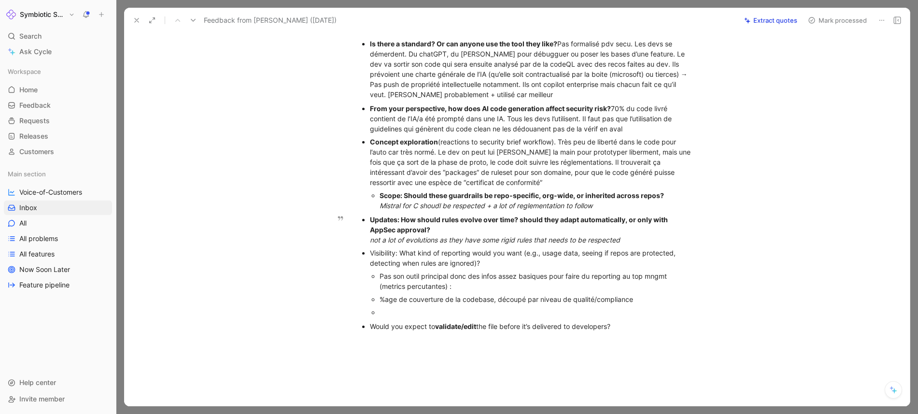
click at [403, 250] on div "Visibility: What kind of reporting would you want (e.g., usage data, seeing if …" at bounding box center [532, 258] width 325 height 20
click at [507, 290] on div "Pas son outil principal donc des infos assez basiques pour faire du reporting a…" at bounding box center [537, 281] width 315 height 20
drag, startPoint x: 371, startPoint y: 252, endPoint x: 536, endPoint y: 260, distance: 164.9
click at [536, 260] on div "Visibility: What kind of reporting would you want (e.g., usage data, seeing if …" at bounding box center [532, 258] width 325 height 20
click at [412, 239] on icon "button" at bounding box center [414, 237] width 5 height 6
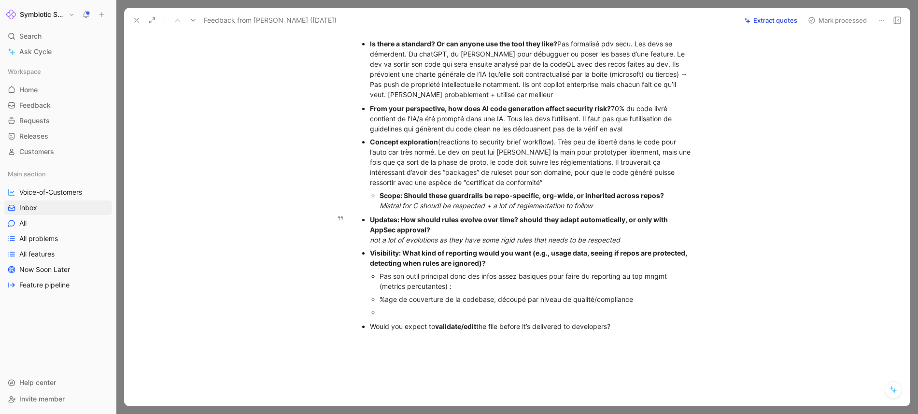
click at [380, 275] on div "Pas son outil principal donc des infos assez basiques pour faire du reporting a…" at bounding box center [537, 281] width 315 height 20
drag, startPoint x: 371, startPoint y: 309, endPoint x: 627, endPoint y: 332, distance: 256.5
click at [627, 332] on div "Intro & warm-up (role, responsibilities, current AI coding exposure). Tell me a…" at bounding box center [527, 130] width 766 height 422
click at [141, 25] on button at bounding box center [137, 21] width 14 height 14
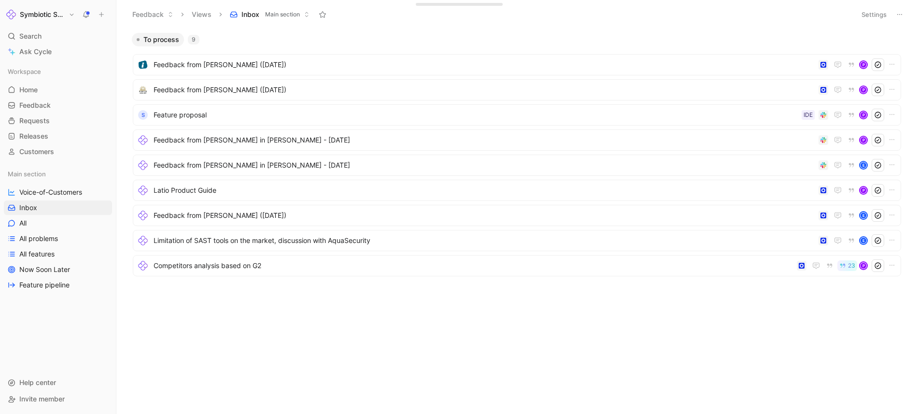
click at [562, 29] on div "To process 9 Feedback from [PERSON_NAME] ([DATE]) P Feedback from [PERSON_NAME]…" at bounding box center [517, 221] width 802 height 385
